Goal: Transaction & Acquisition: Obtain resource

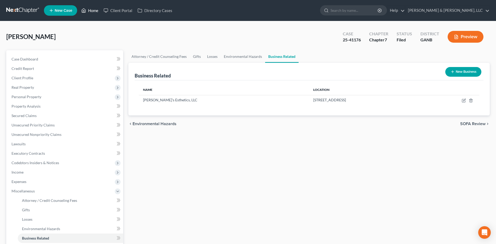
click at [88, 9] on link "Home" at bounding box center [90, 10] width 22 height 9
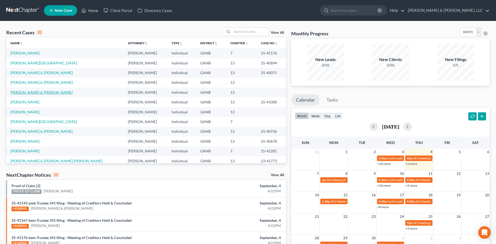
click at [37, 91] on link "[PERSON_NAME] & [PERSON_NAME]" at bounding box center [41, 92] width 62 height 4
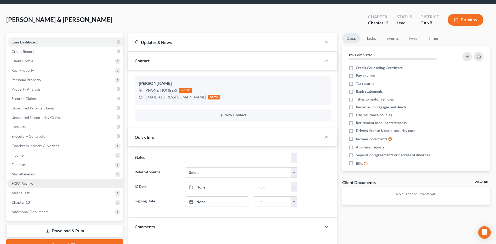
scroll to position [26, 0]
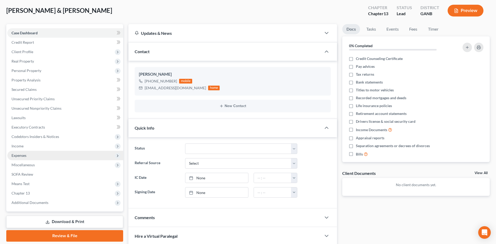
click at [27, 155] on span "Expenses" at bounding box center [65, 155] width 116 height 9
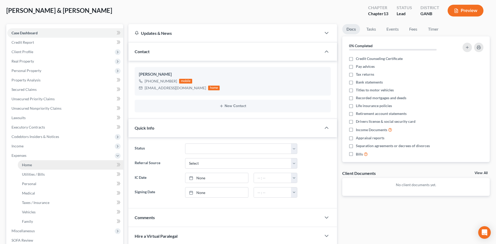
click at [36, 164] on link "Home" at bounding box center [70, 164] width 105 height 9
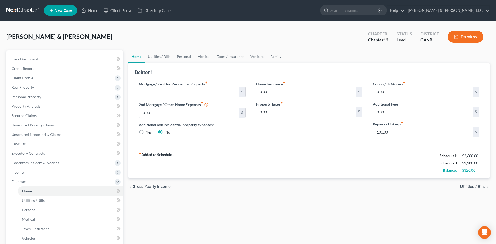
click at [473, 39] on button "Preview" at bounding box center [465, 37] width 36 height 12
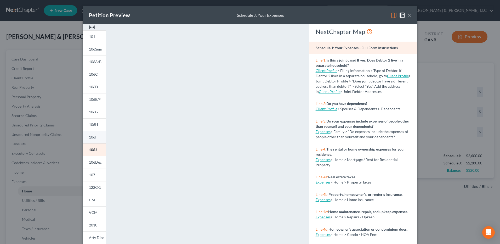
click at [92, 137] on span "106I" at bounding box center [92, 137] width 7 height 4
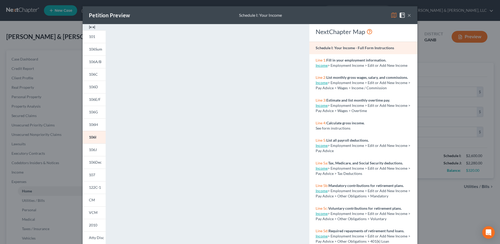
click at [335, 14] on div "Petition Preview Schedule I: Your Income ×" at bounding box center [250, 15] width 334 height 18
click at [407, 14] on button "×" at bounding box center [409, 15] width 4 height 6
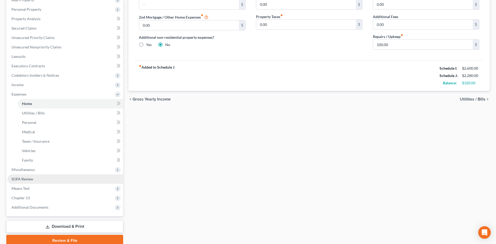
scroll to position [109, 0]
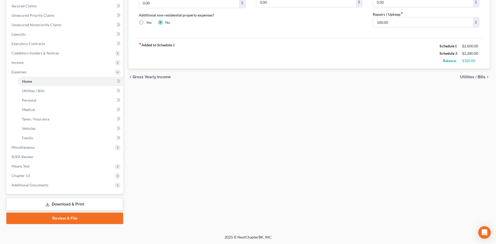
click at [62, 200] on link "Download & Print" at bounding box center [64, 204] width 117 height 12
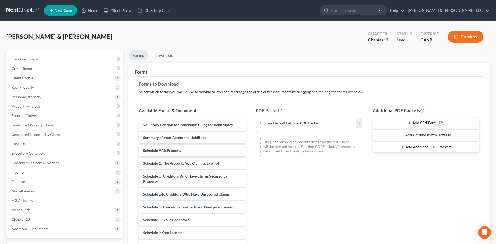
click at [291, 123] on select "Choose Default Petition PDF Packet Complete Bankruptcy Petition (all forms and …" at bounding box center [309, 123] width 106 height 10
select select "8"
click at [256, 118] on select "Choose Default Petition PDF Packet Complete Bankruptcy Petition (all forms and …" at bounding box center [309, 123] width 106 height 10
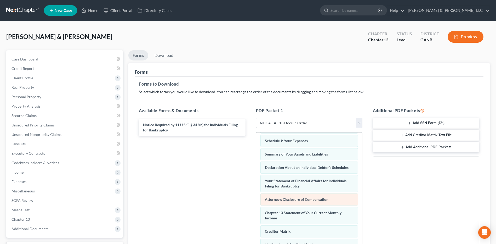
scroll to position [116, 0]
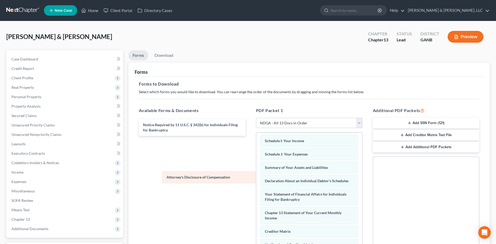
drag, startPoint x: 293, startPoint y: 199, endPoint x: 189, endPoint y: 175, distance: 106.6
click at [256, 175] on div "Attorney's Disclosure of Compensation Voluntary Petition for Individuals Filing…" at bounding box center [309, 148] width 106 height 254
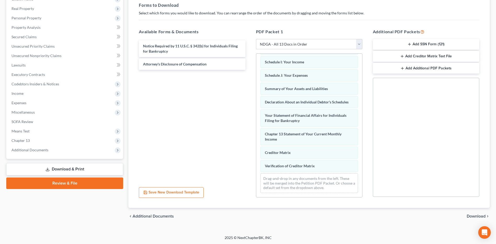
scroll to position [79, 0]
click at [419, 44] on button "Add SSN Form (121)" at bounding box center [426, 43] width 106 height 11
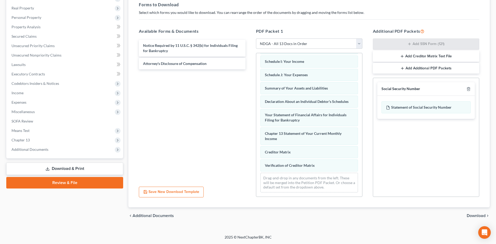
click at [475, 214] on span "Download" at bounding box center [475, 215] width 19 height 4
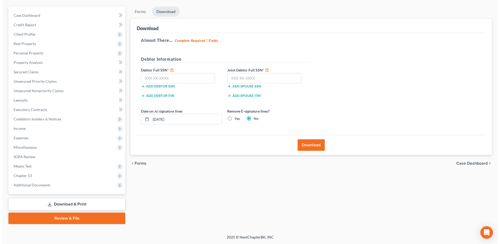
scroll to position [44, 0]
click at [168, 80] on input "text" at bounding box center [176, 78] width 74 height 10
type input "255-13-9290"
click at [232, 117] on label "Yes" at bounding box center [234, 118] width 5 height 5
click at [234, 117] on input "Yes" at bounding box center [235, 117] width 3 height 3
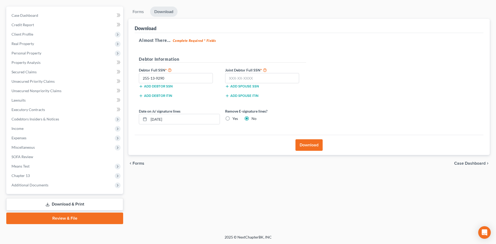
radio input "true"
radio input "false"
click at [245, 81] on input "text" at bounding box center [262, 78] width 74 height 10
type input "260-53-4248"
click at [359, 118] on div "Almost There... Complete Required * Fields Debtor Information Debtor Full SSN *…" at bounding box center [309, 84] width 349 height 102
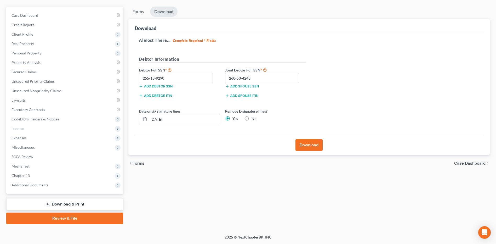
click at [301, 139] on button "Download" at bounding box center [308, 144] width 27 height 11
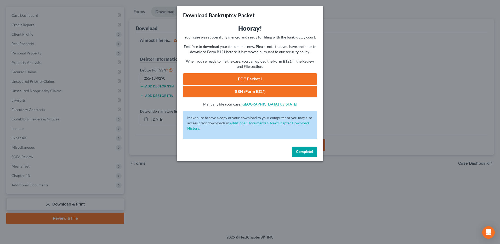
click at [249, 78] on link "PDF Packet 1" at bounding box center [250, 78] width 134 height 11
click at [249, 92] on link "SSN (Form B121)" at bounding box center [250, 91] width 134 height 11
